Goal: Task Accomplishment & Management: Manage account settings

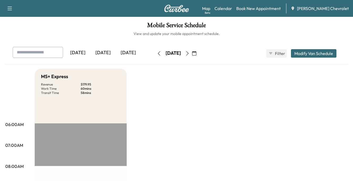
scroll to position [105, 0]
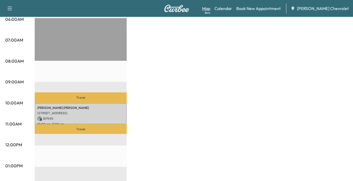
click at [210, 7] on link "Map Beta" at bounding box center [206, 8] width 8 height 6
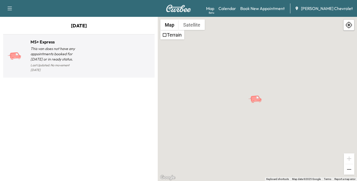
click at [59, 53] on p "This van does not have any appointments booked for [DATE] or in ready status." at bounding box center [55, 54] width 48 height 16
click at [64, 49] on p "This van does not have any appointments booked for [DATE] or in ready status." at bounding box center [55, 54] width 48 height 16
click at [64, 50] on p "This van does not have any appointments booked for [DATE] or in ready status." at bounding box center [55, 54] width 48 height 16
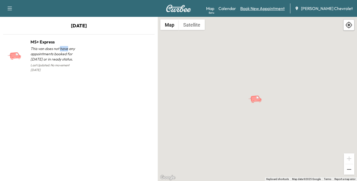
click at [258, 9] on link "Book New Appointment" at bounding box center [262, 8] width 44 height 6
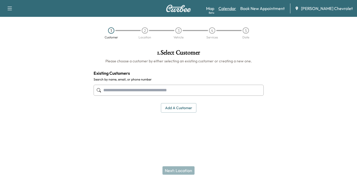
click at [235, 9] on link "Calendar" at bounding box center [228, 8] width 18 height 6
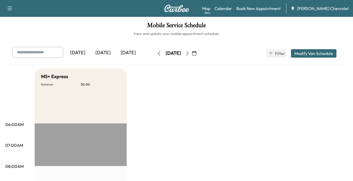
click at [107, 51] on div "[DATE]" at bounding box center [102, 53] width 25 height 12
click at [52, 53] on input "text" at bounding box center [38, 52] width 51 height 11
type input "*******"
click at [79, 52] on div "[DATE]" at bounding box center [77, 53] width 25 height 12
click at [126, 51] on div "[DATE]" at bounding box center [128, 53] width 25 height 12
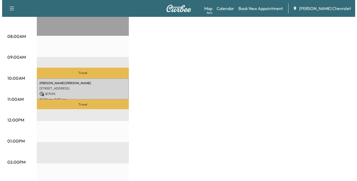
scroll to position [132, 0]
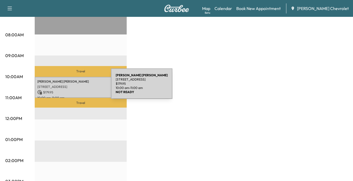
click at [72, 87] on p "[STREET_ADDRESS]" at bounding box center [80, 87] width 87 height 4
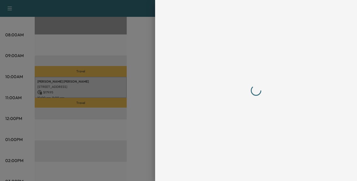
click at [72, 87] on div at bounding box center [178, 90] width 357 height 181
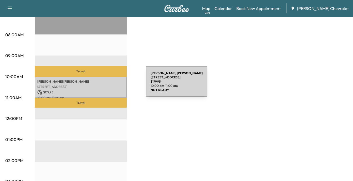
click at [107, 85] on p "[STREET_ADDRESS]" at bounding box center [80, 87] width 87 height 4
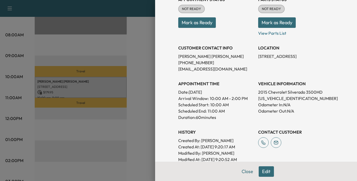
scroll to position [79, 0]
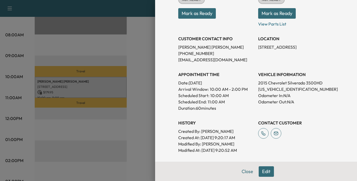
click at [262, 170] on button "Edit" at bounding box center [266, 171] width 15 height 11
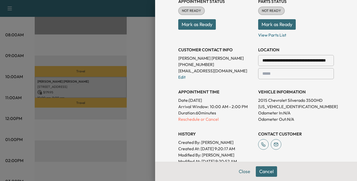
scroll to position [90, 0]
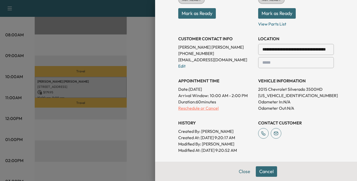
click at [193, 107] on p "Reschedule or Cancel" at bounding box center [216, 108] width 76 height 6
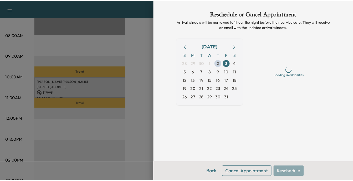
scroll to position [0, 0]
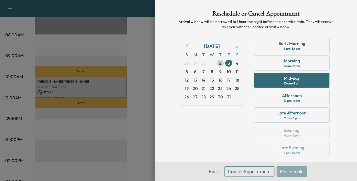
click at [219, 63] on span "2" at bounding box center [220, 63] width 2 height 6
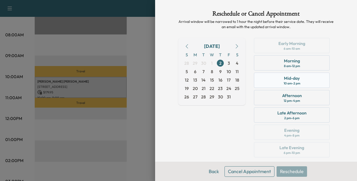
click at [291, 80] on div "Mid-day" at bounding box center [292, 78] width 16 height 6
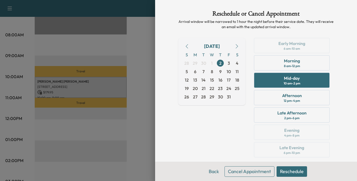
click at [289, 171] on button "Reschedule" at bounding box center [292, 171] width 31 height 11
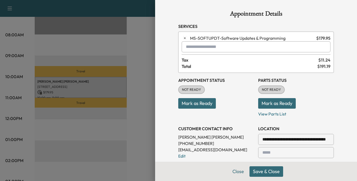
click at [190, 102] on button "Mark as Ready" at bounding box center [197, 103] width 38 height 11
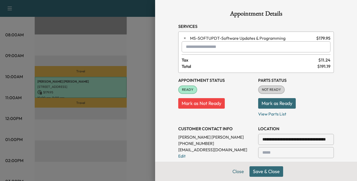
click at [272, 102] on button "Mark as Ready" at bounding box center [277, 103] width 38 height 11
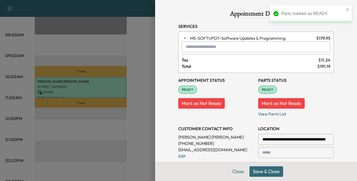
click at [262, 170] on button "Save & Close" at bounding box center [267, 171] width 34 height 11
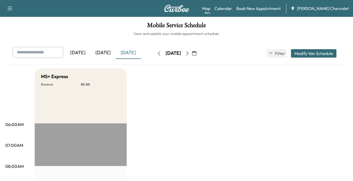
click at [106, 52] on div "[DATE]" at bounding box center [102, 53] width 25 height 12
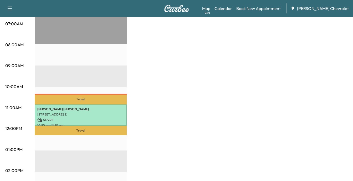
scroll to position [132, 0]
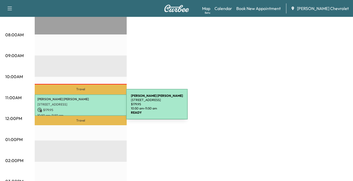
click at [87, 108] on p "$ 179.95" at bounding box center [80, 110] width 87 height 5
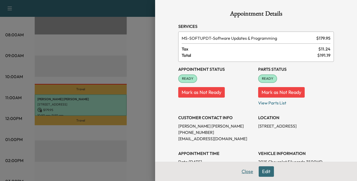
click at [244, 171] on button "Close" at bounding box center [247, 171] width 18 height 11
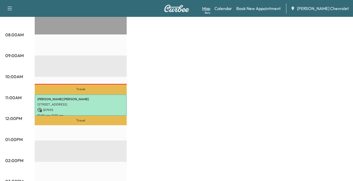
click at [210, 8] on link "Map Beta" at bounding box center [206, 8] width 8 height 6
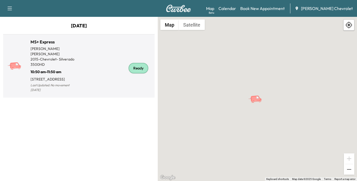
click at [139, 66] on div "Ready" at bounding box center [139, 68] width 20 height 11
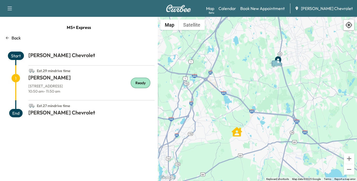
click at [140, 84] on div "Ready" at bounding box center [141, 83] width 20 height 11
